Goal: Communication & Community: Participate in discussion

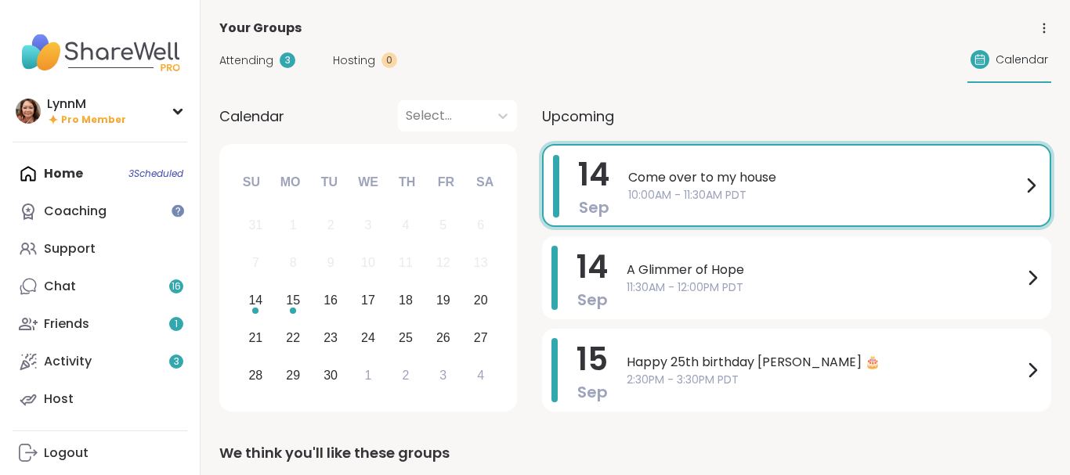
click at [1034, 189] on icon at bounding box center [1030, 185] width 19 height 19
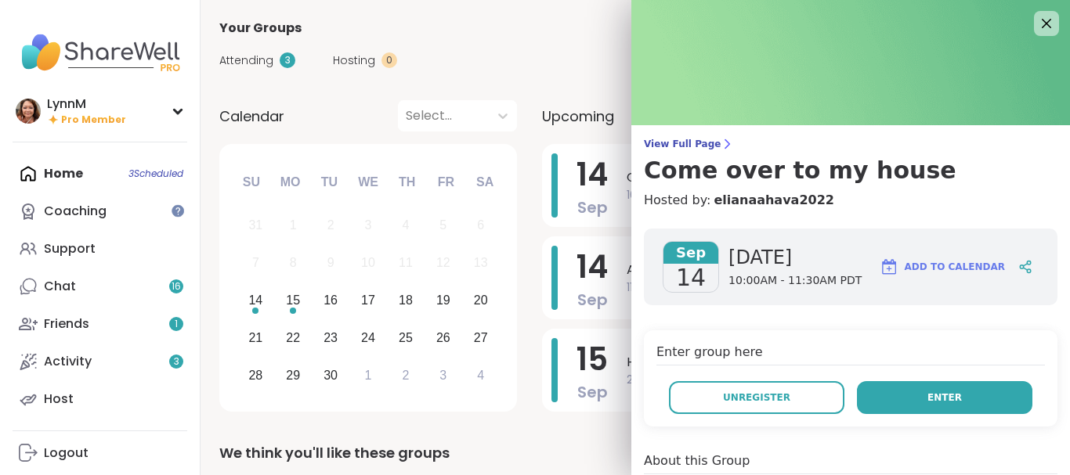
click at [915, 399] on button "Enter" at bounding box center [944, 397] width 175 height 33
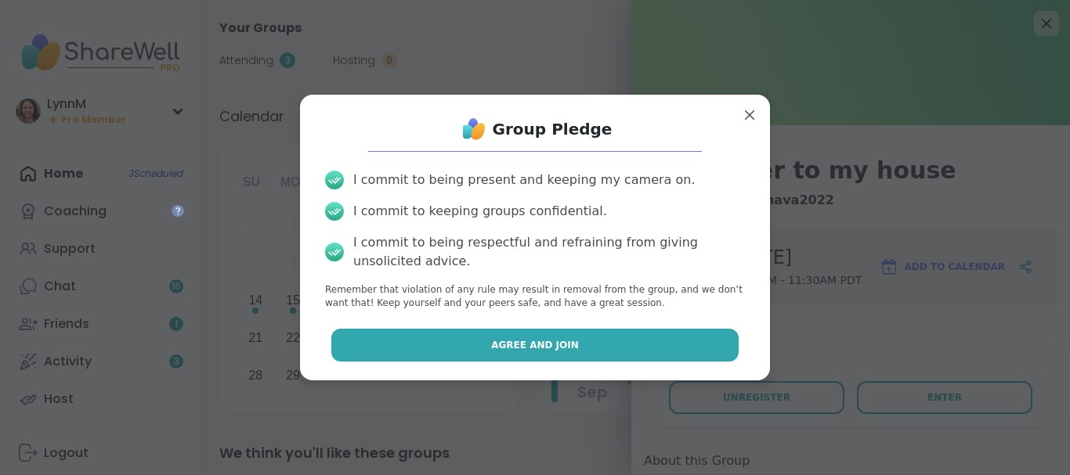
click at [622, 348] on button "Agree and Join" at bounding box center [535, 345] width 408 height 33
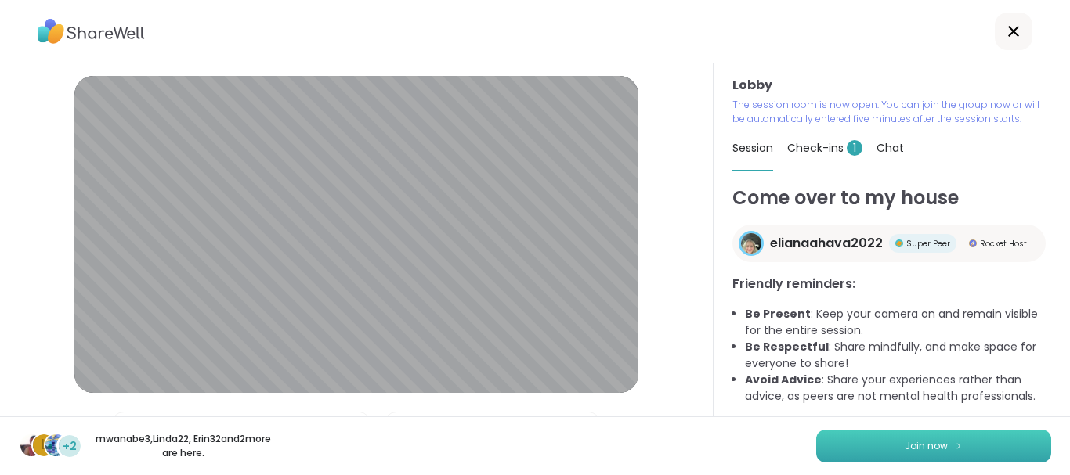
click at [930, 450] on span "Join now" at bounding box center [925, 446] width 43 height 14
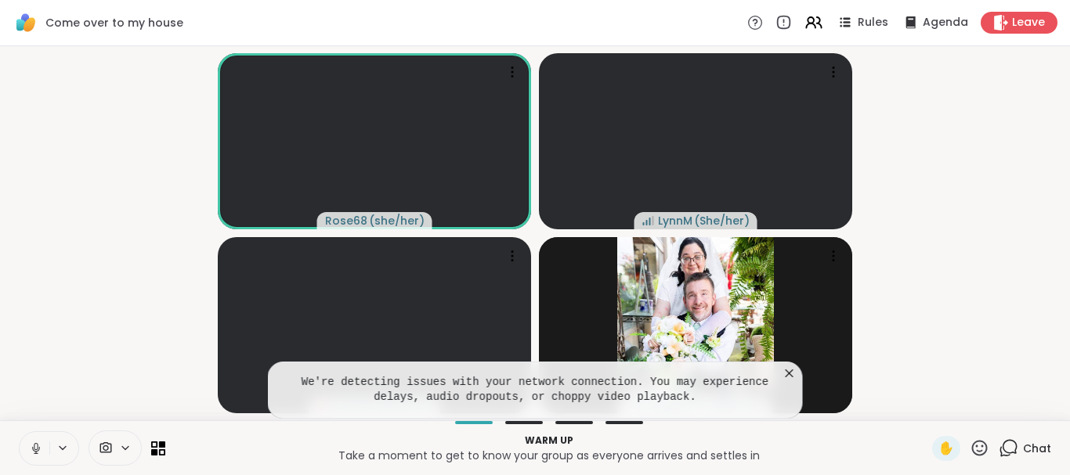
click at [34, 449] on icon at bounding box center [36, 449] width 14 height 14
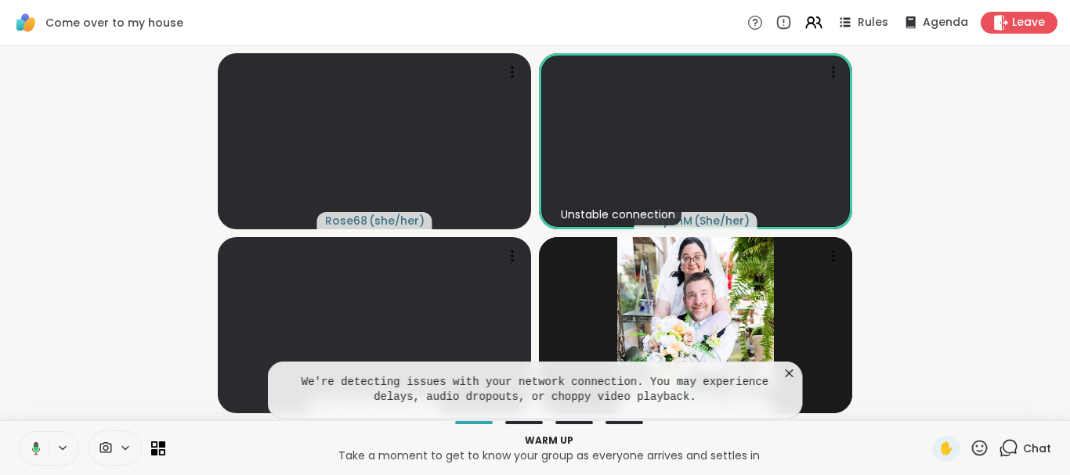
click at [37, 448] on icon at bounding box center [36, 448] width 5 height 4
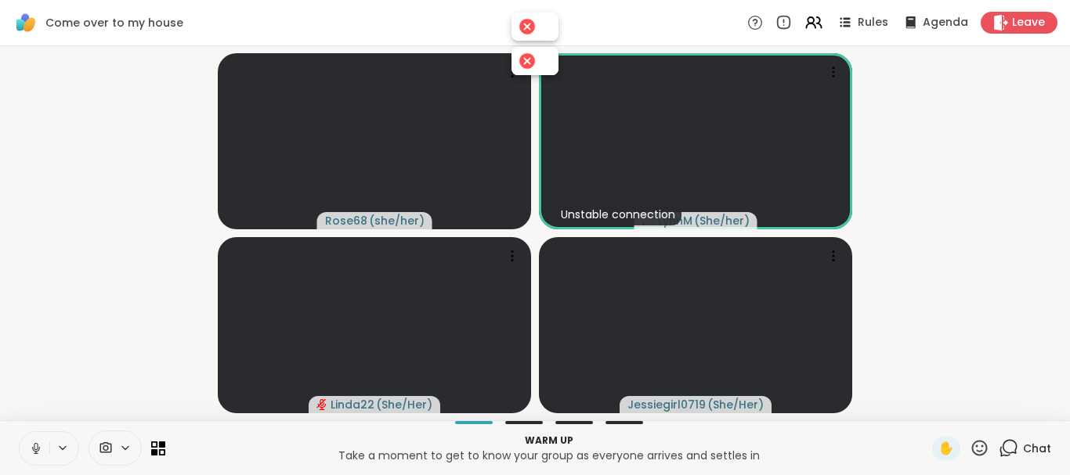
click at [37, 449] on icon at bounding box center [36, 449] width 14 height 14
click at [34, 450] on icon at bounding box center [36, 448] width 8 height 5
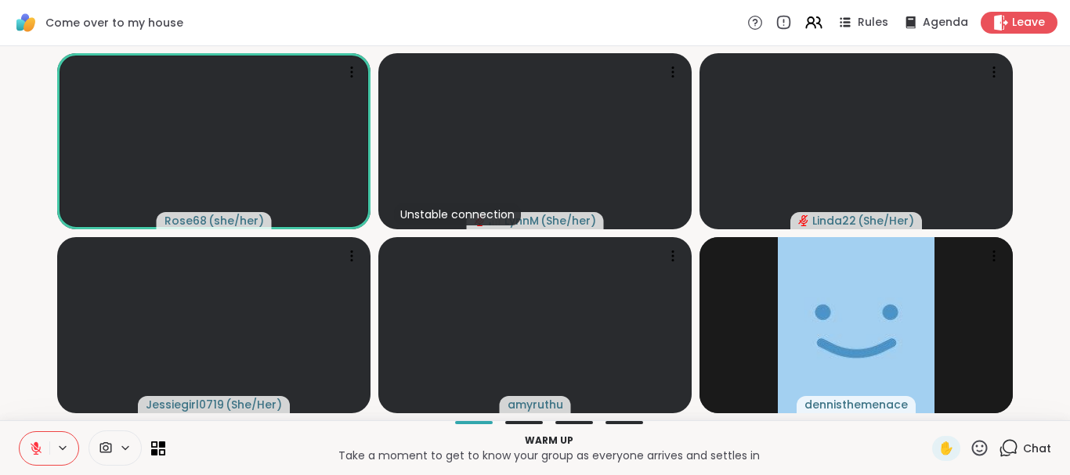
click at [38, 449] on icon at bounding box center [36, 449] width 14 height 14
click at [31, 449] on icon at bounding box center [36, 449] width 14 height 14
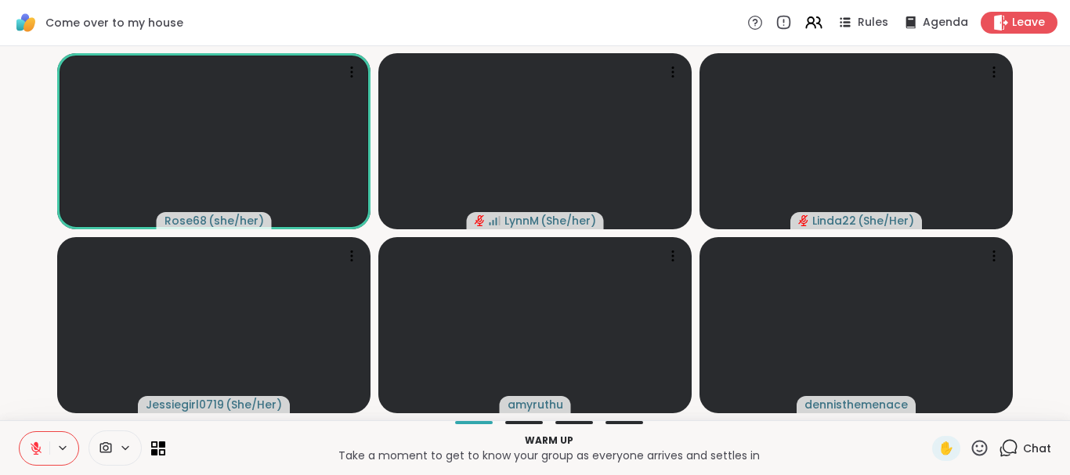
click at [37, 447] on icon at bounding box center [36, 445] width 5 height 6
click at [27, 452] on button at bounding box center [35, 448] width 30 height 33
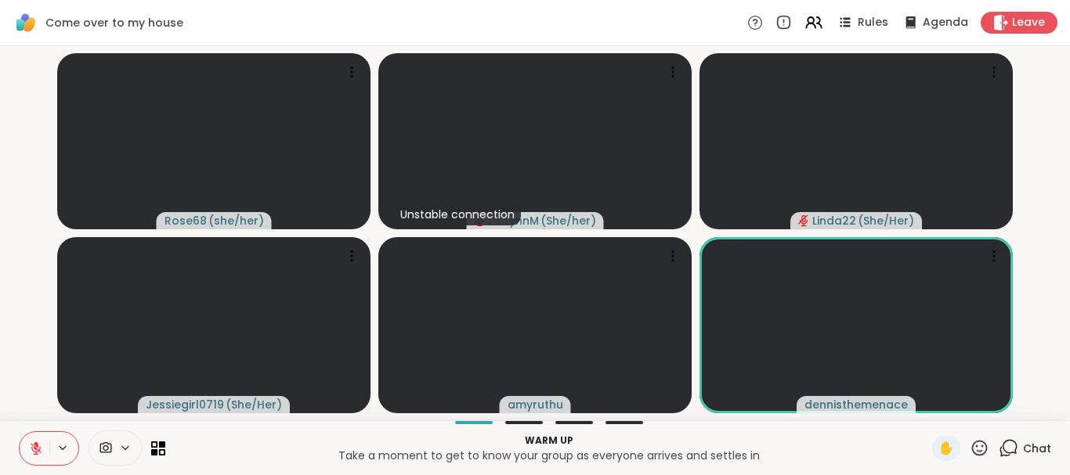
click at [36, 445] on icon at bounding box center [36, 445] width 5 height 6
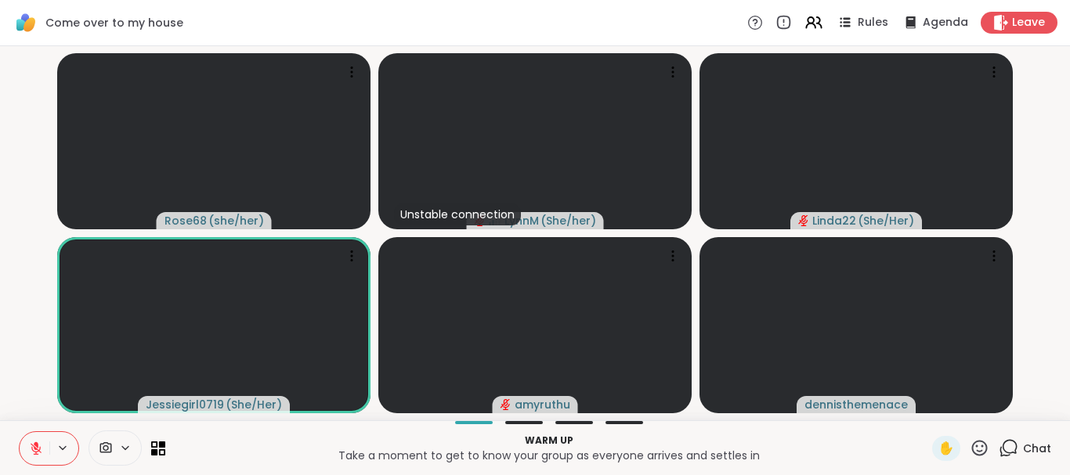
click at [35, 449] on icon at bounding box center [36, 448] width 11 height 11
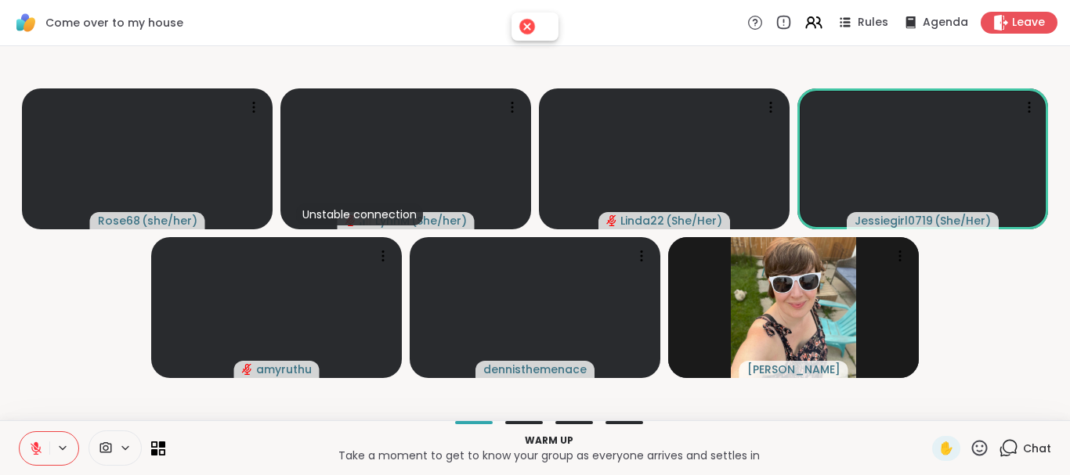
click at [35, 447] on icon at bounding box center [36, 449] width 14 height 14
click at [61, 449] on icon at bounding box center [63, 447] width 6 height 3
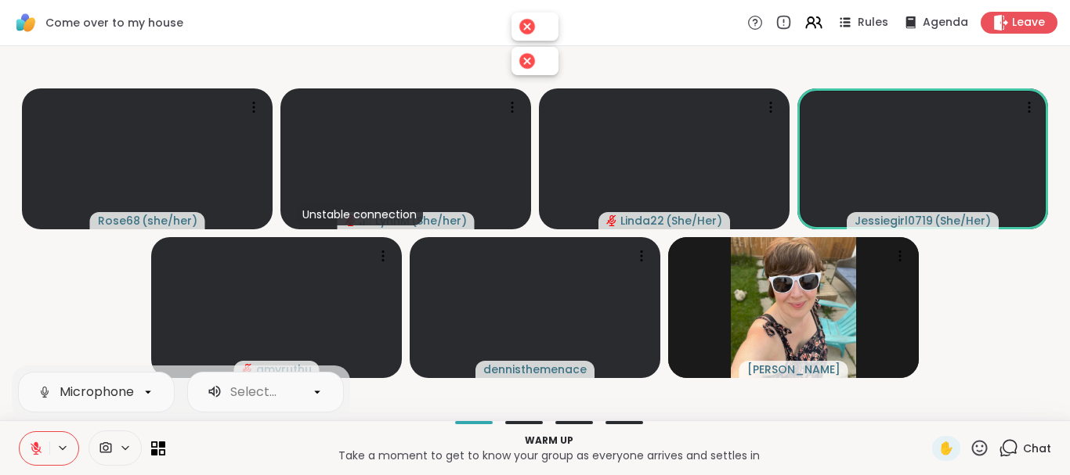
click at [38, 442] on icon at bounding box center [36, 449] width 14 height 14
click at [35, 449] on icon at bounding box center [36, 448] width 11 height 11
click at [123, 448] on icon at bounding box center [125, 447] width 6 height 3
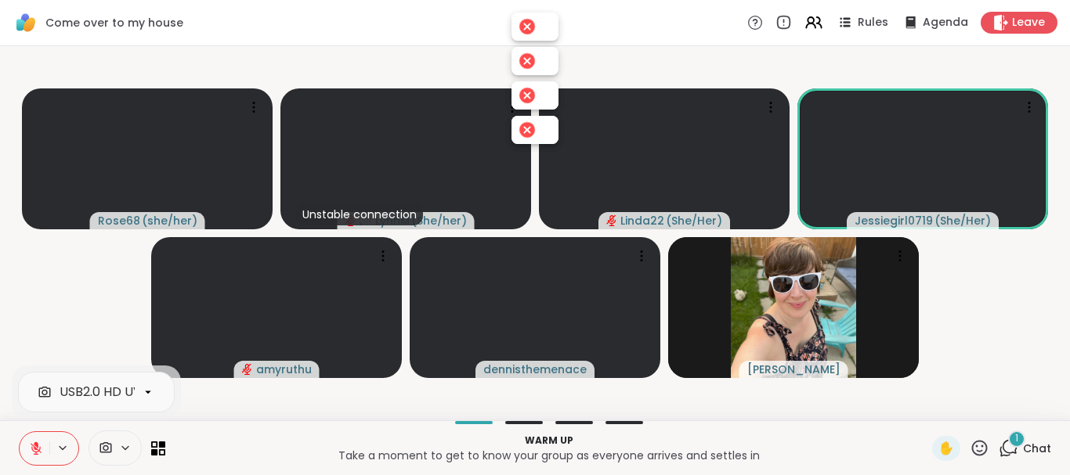
click at [66, 449] on icon at bounding box center [62, 448] width 13 height 13
click at [63, 448] on icon at bounding box center [62, 448] width 13 height 13
click at [36, 448] on icon at bounding box center [36, 448] width 11 height 11
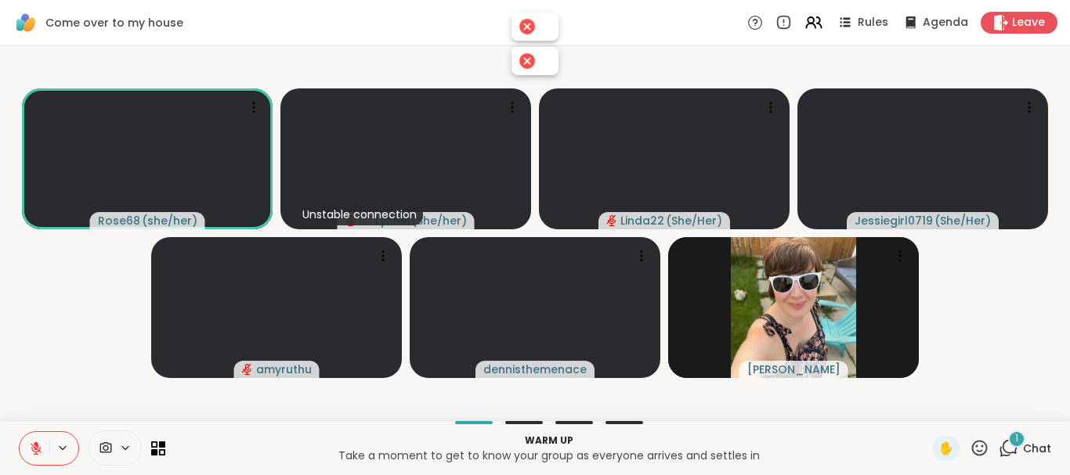
click at [34, 448] on icon at bounding box center [36, 448] width 11 height 11
click at [34, 448] on icon at bounding box center [36, 449] width 14 height 14
click at [34, 446] on icon at bounding box center [36, 448] width 11 height 11
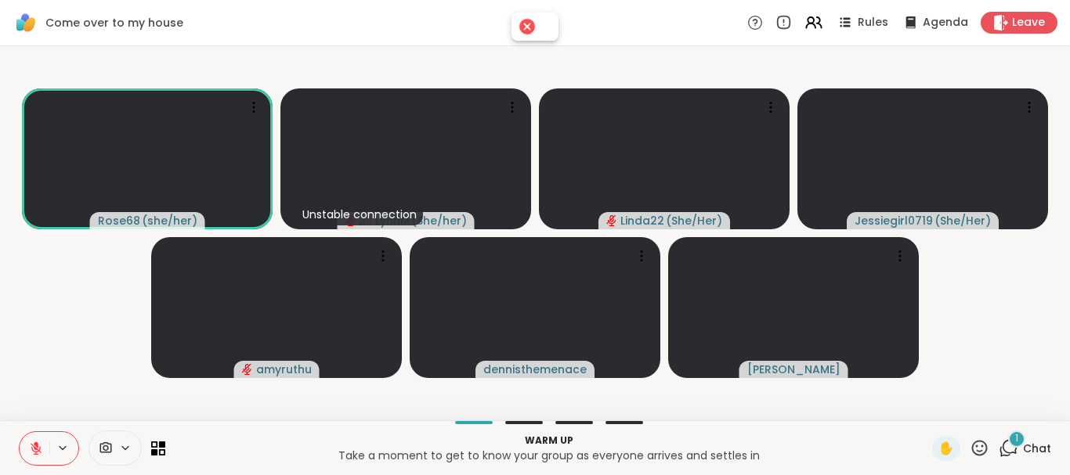
click at [64, 449] on icon at bounding box center [63, 447] width 6 height 3
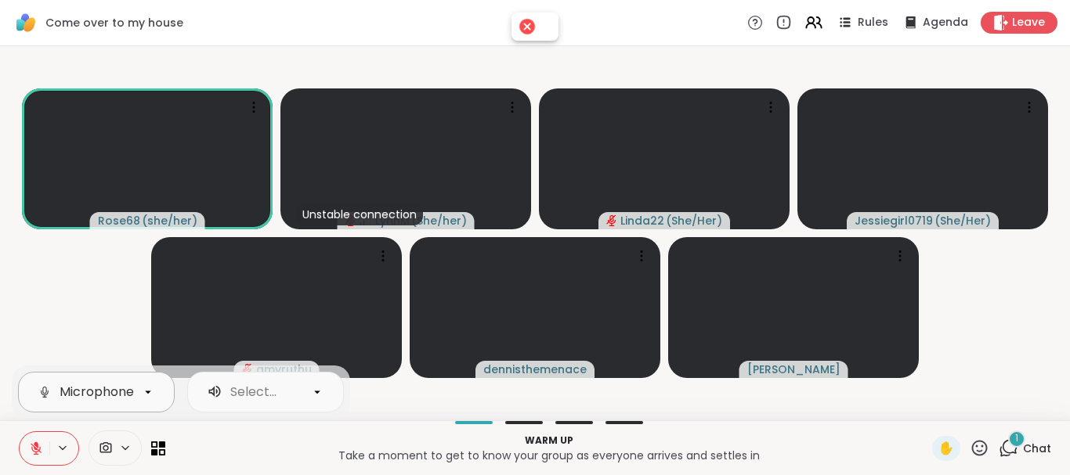
click at [146, 395] on icon at bounding box center [148, 392] width 14 height 14
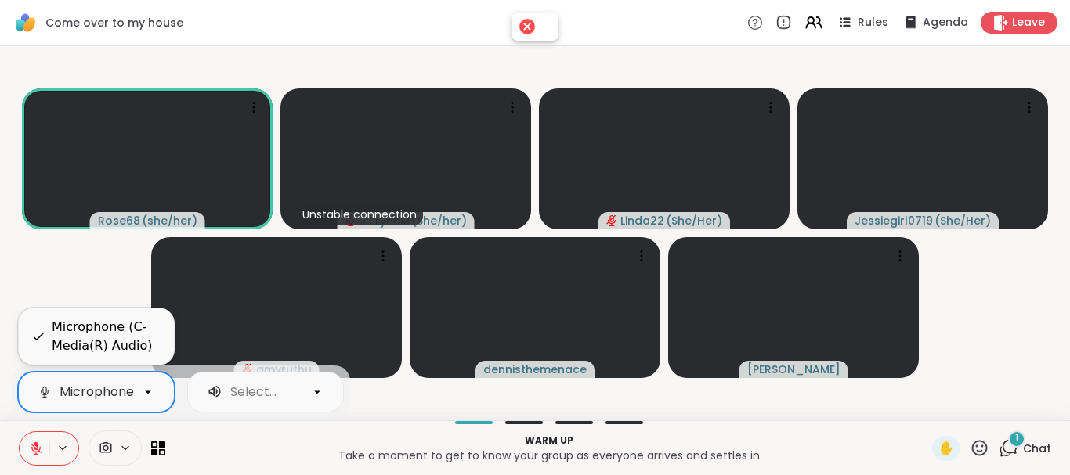
scroll to position [0, 103]
click at [37, 448] on icon at bounding box center [36, 449] width 14 height 14
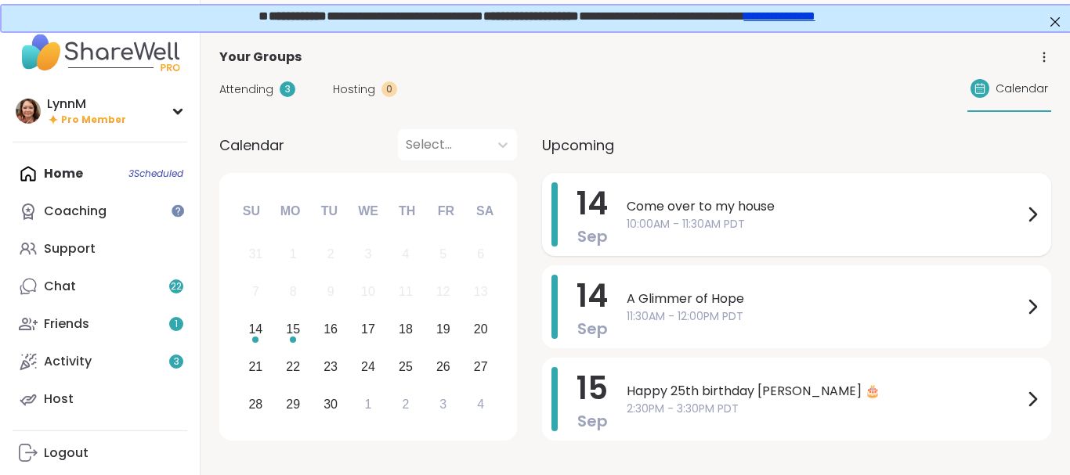
click at [1034, 215] on icon at bounding box center [1032, 214] width 19 height 19
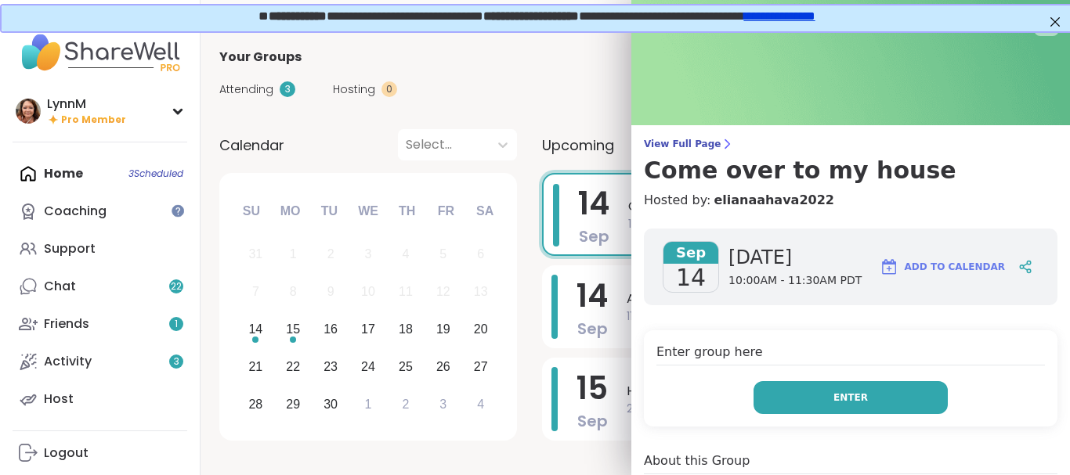
click at [855, 397] on span "Enter" at bounding box center [850, 398] width 34 height 14
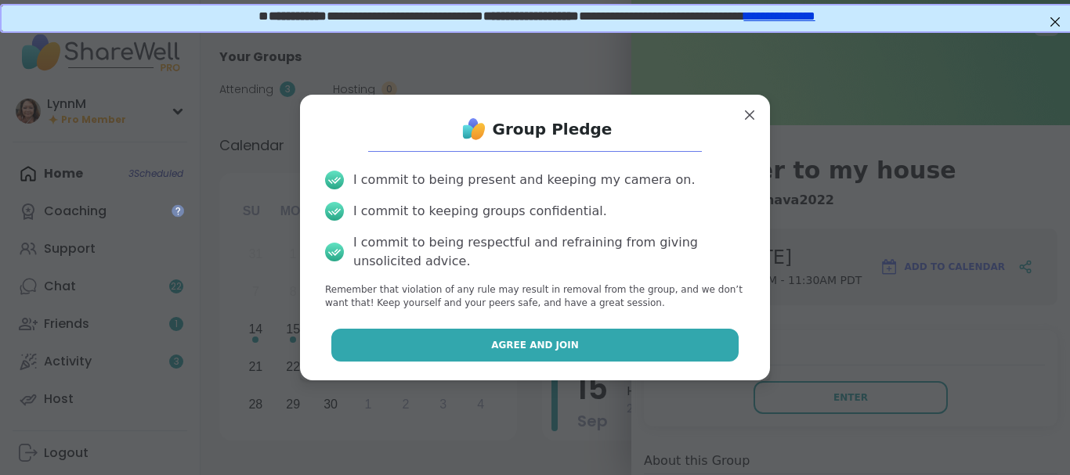
click at [554, 352] on button "Agree and Join" at bounding box center [535, 345] width 408 height 33
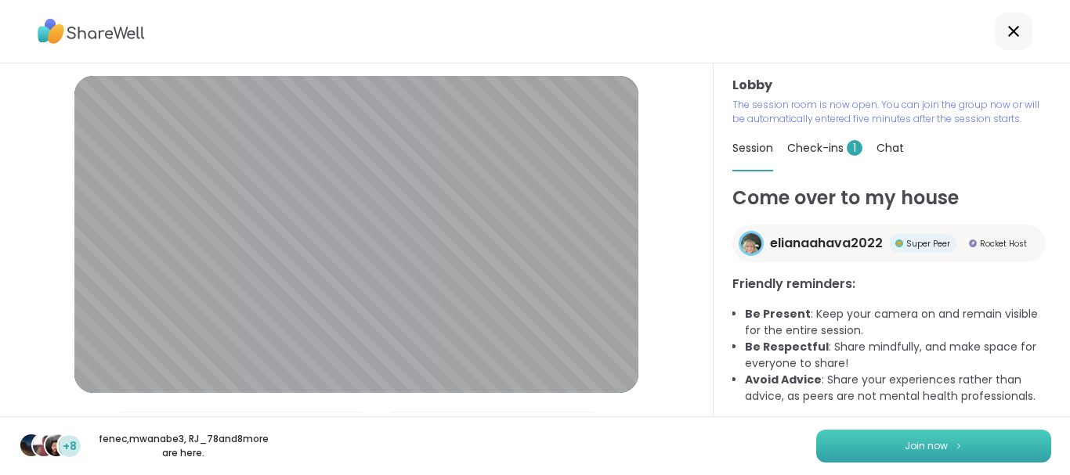
click at [904, 448] on button "Join now" at bounding box center [933, 446] width 235 height 33
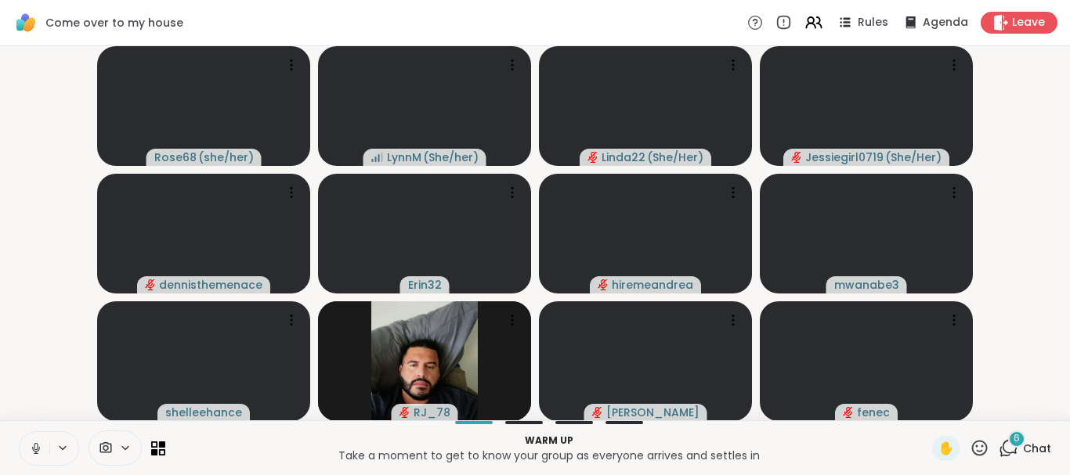
click at [35, 449] on icon at bounding box center [36, 446] width 4 height 7
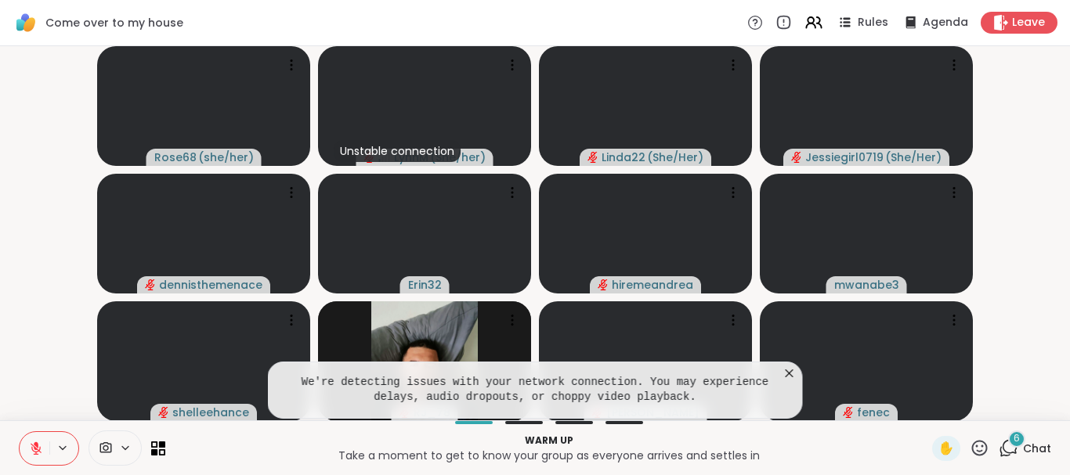
click at [788, 371] on icon at bounding box center [790, 374] width 16 height 16
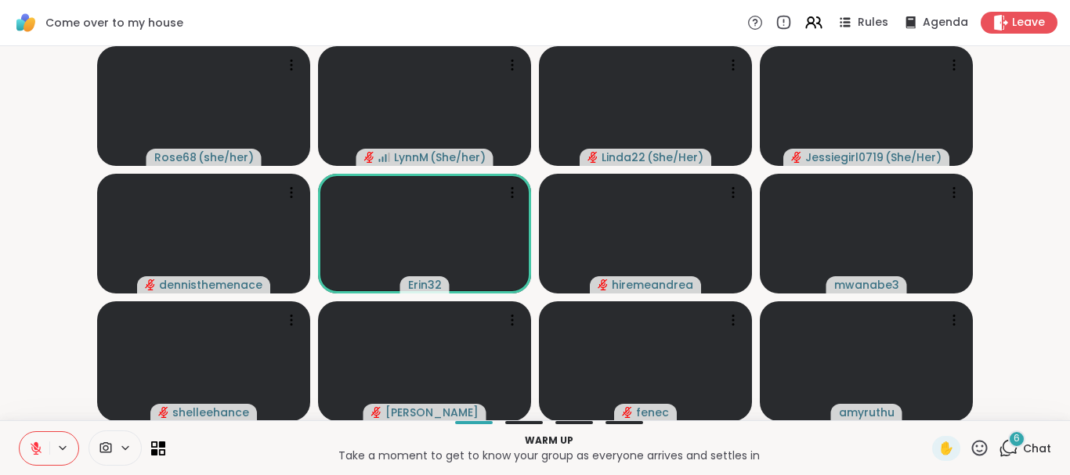
click at [727, 435] on p "Warm up" at bounding box center [549, 441] width 748 height 14
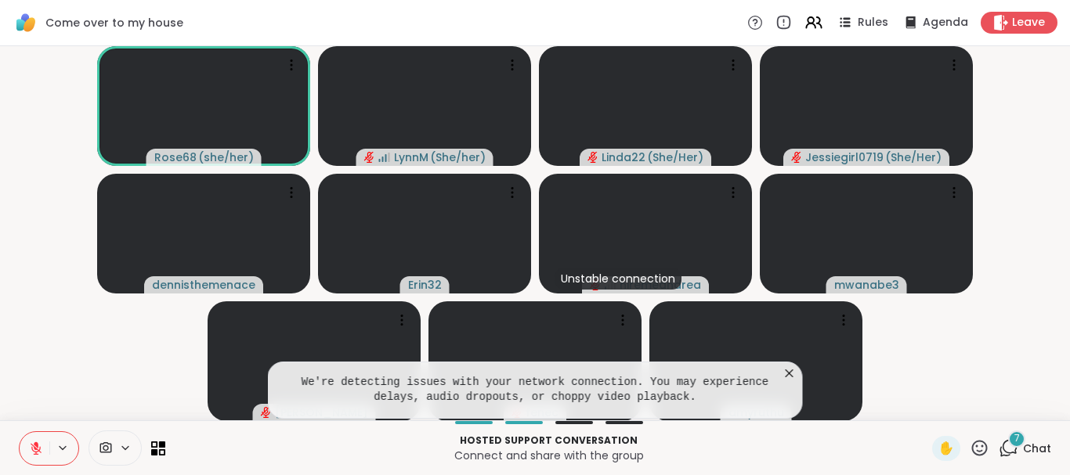
click at [788, 374] on icon at bounding box center [789, 374] width 8 height 8
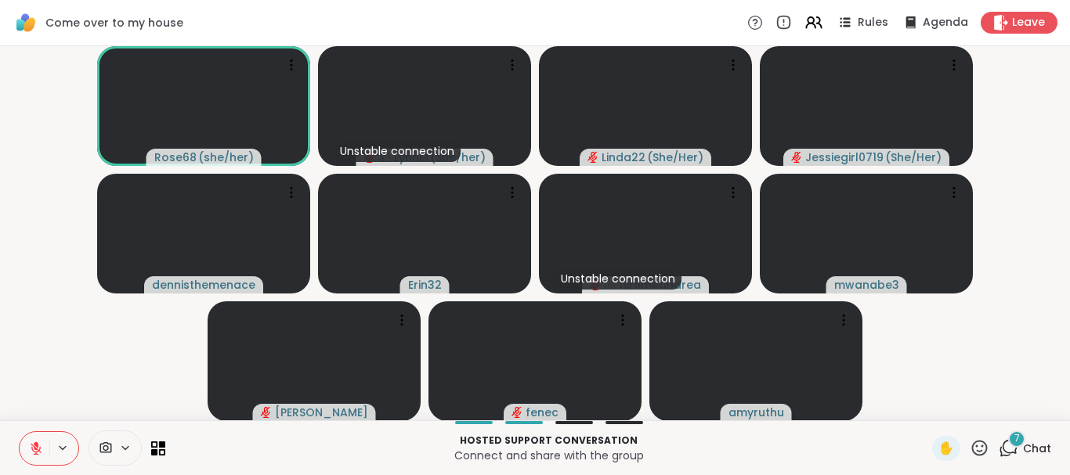
click at [1013, 450] on icon at bounding box center [1008, 449] width 20 height 20
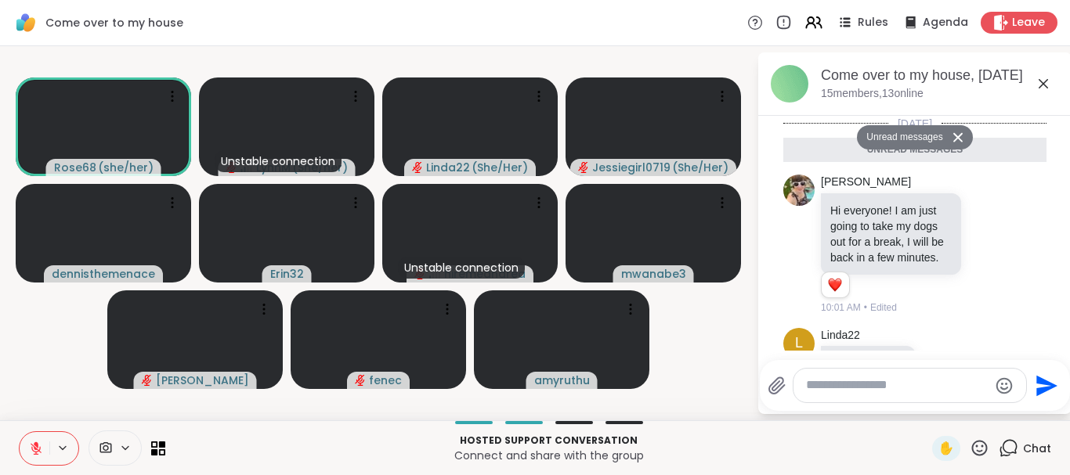
scroll to position [534, 0]
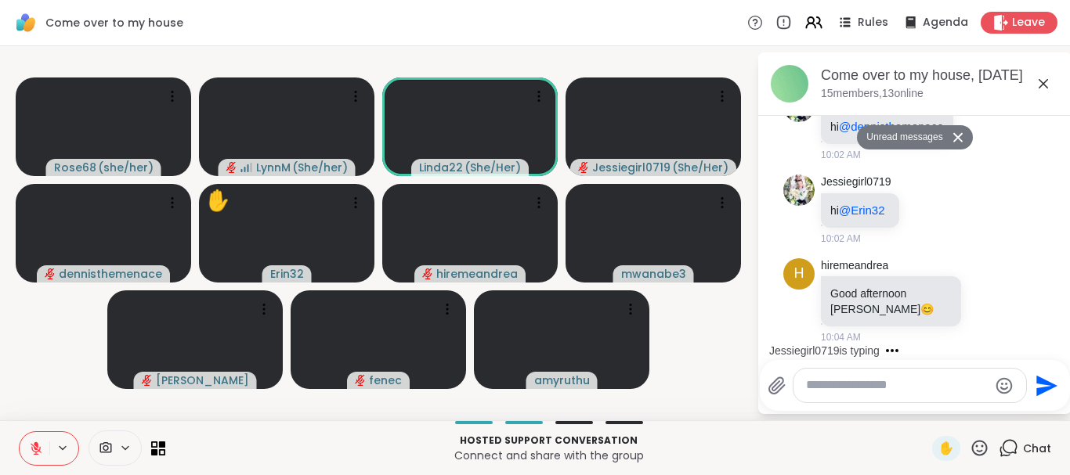
click at [811, 384] on textarea "Type your message" at bounding box center [897, 385] width 182 height 16
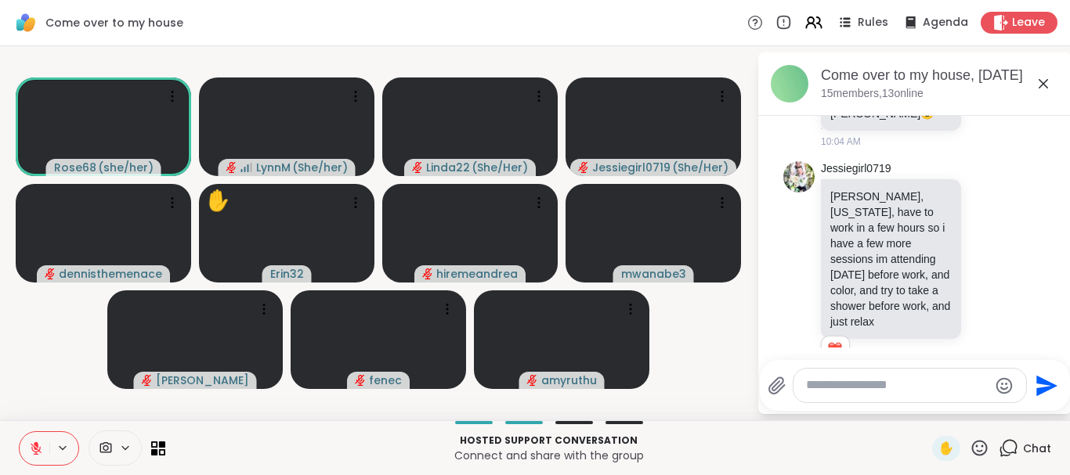
scroll to position [713, 0]
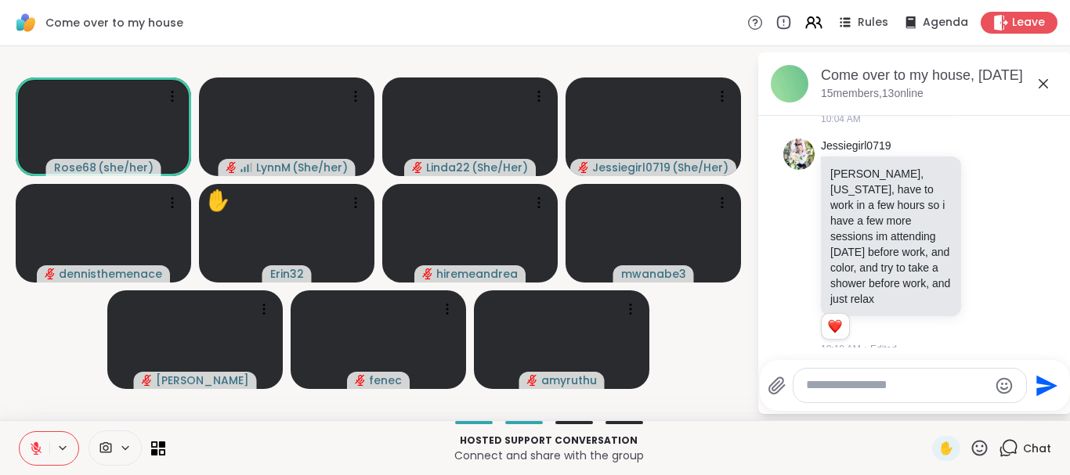
click at [829, 388] on textarea "Type your message" at bounding box center [897, 385] width 182 height 16
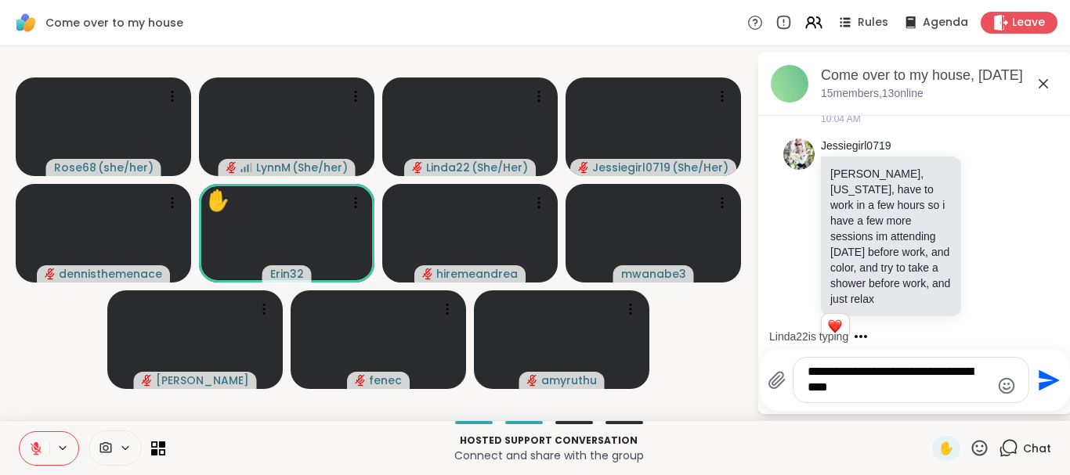
type textarea "**********"
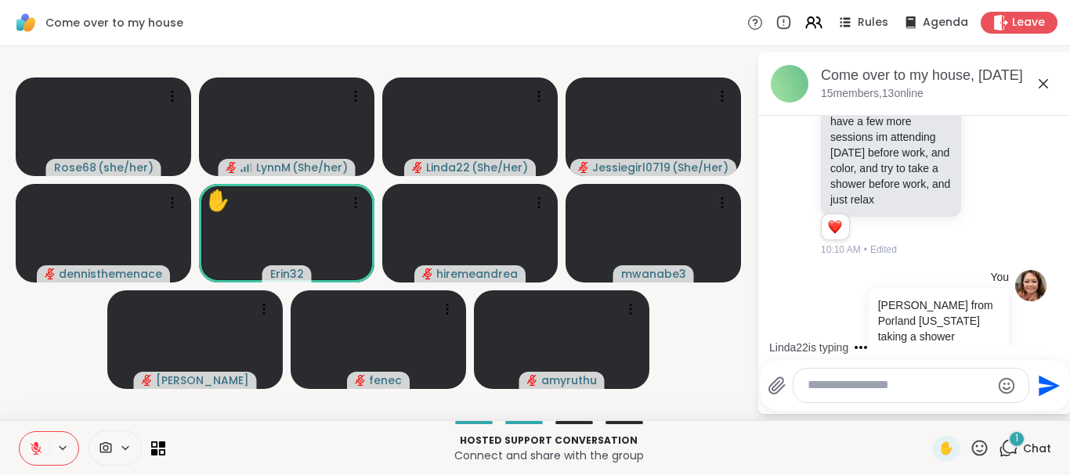
scroll to position [895, 0]
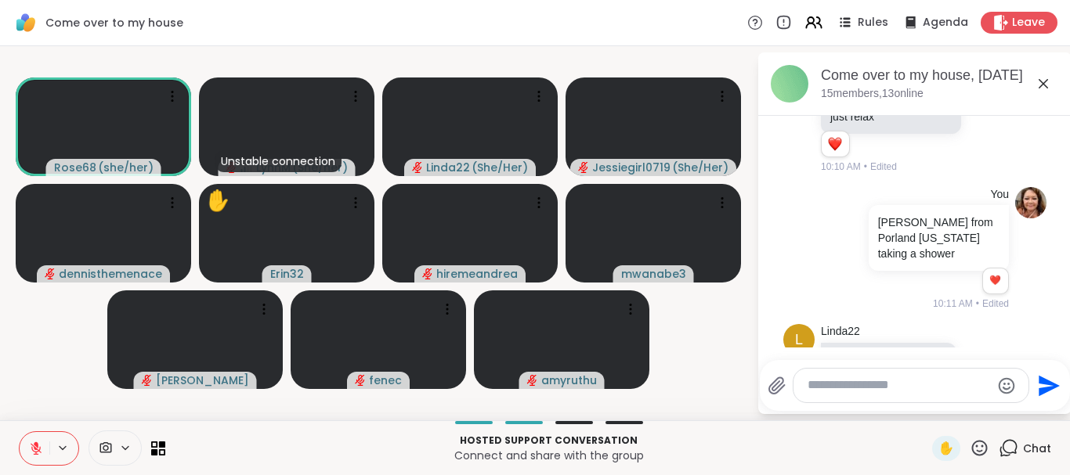
click at [1042, 81] on icon at bounding box center [1043, 83] width 19 height 19
